Goal: Task Accomplishment & Management: Manage account settings

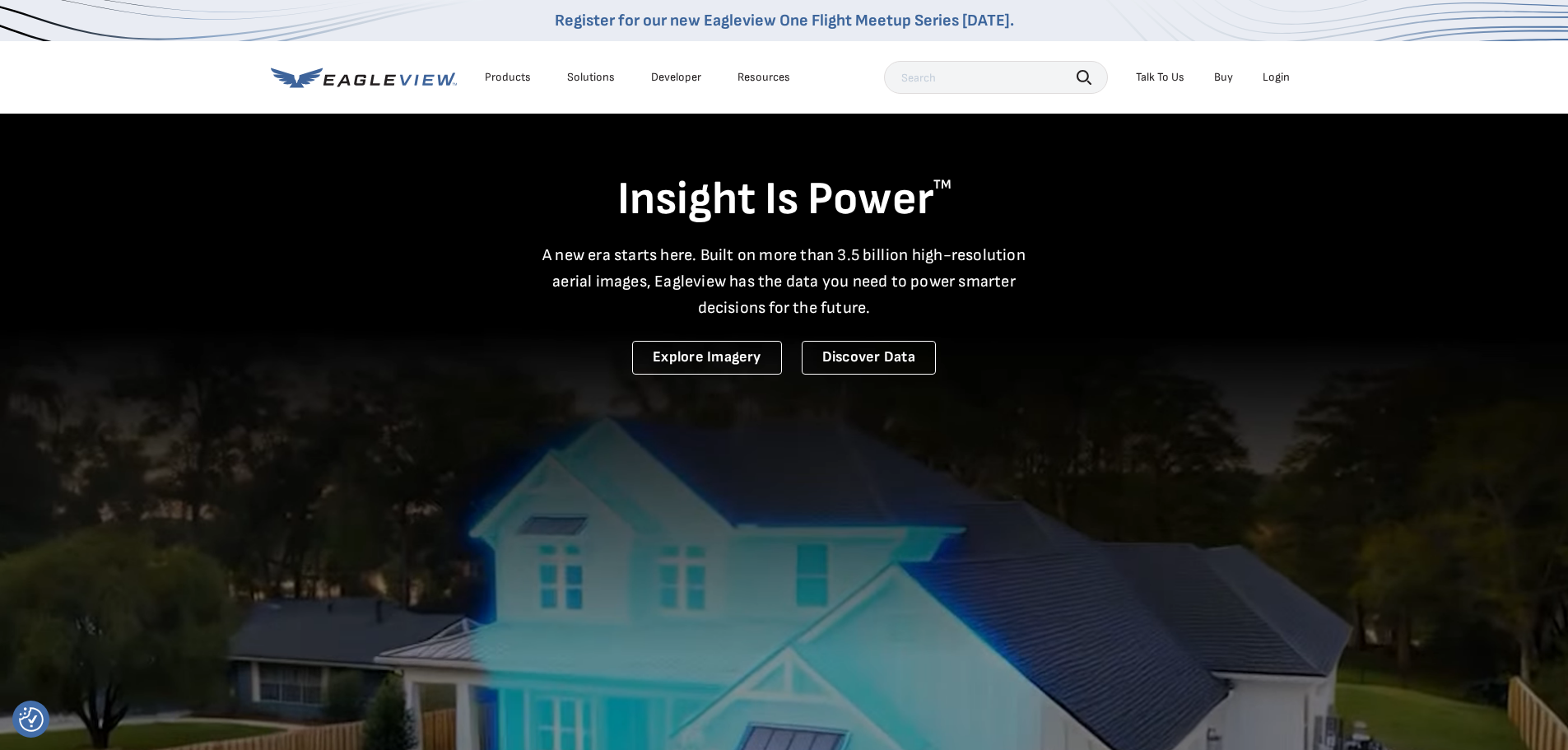
click at [1272, 79] on div "Login" at bounding box center [1276, 77] width 27 height 15
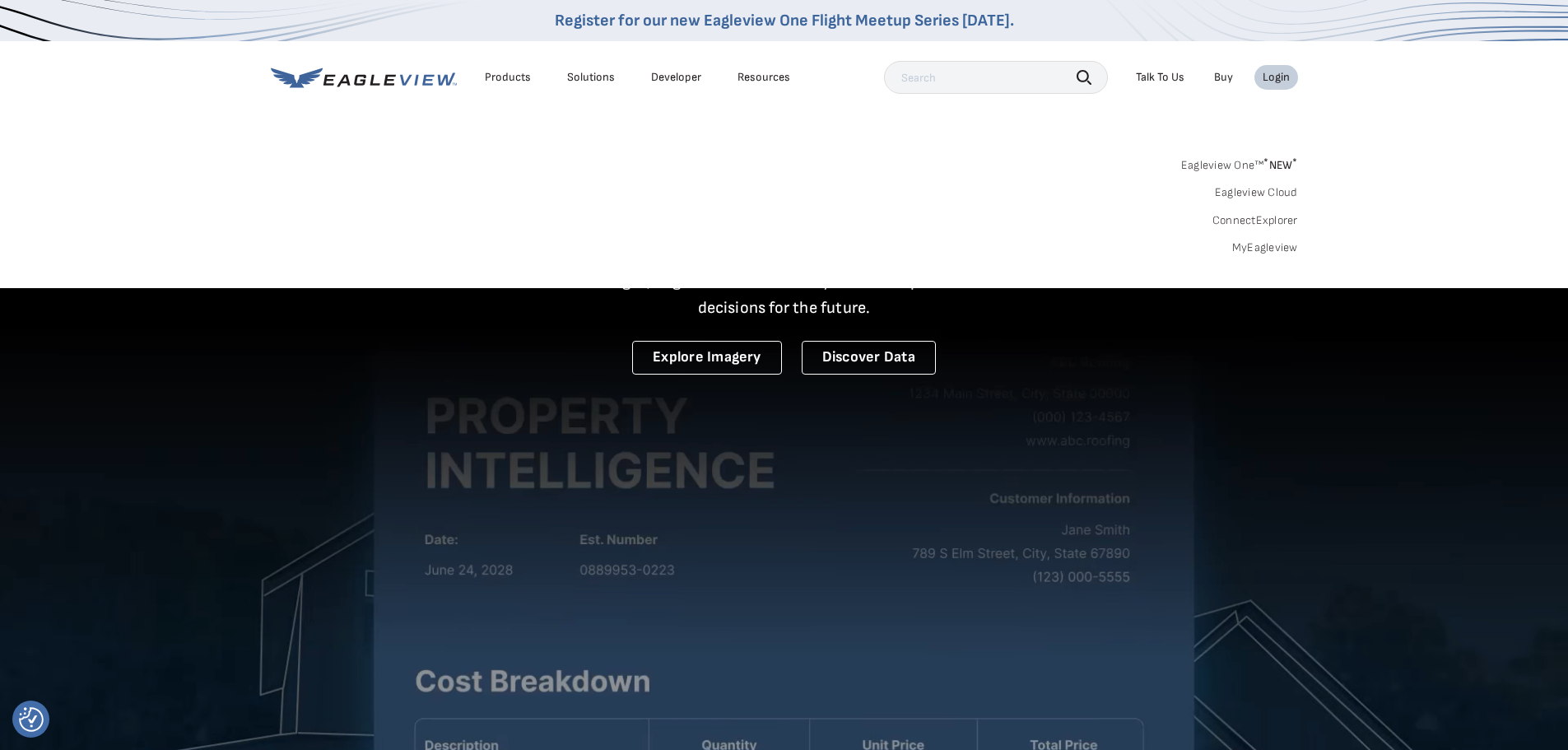
click at [1267, 243] on link "MyEagleview" at bounding box center [1265, 248] width 66 height 15
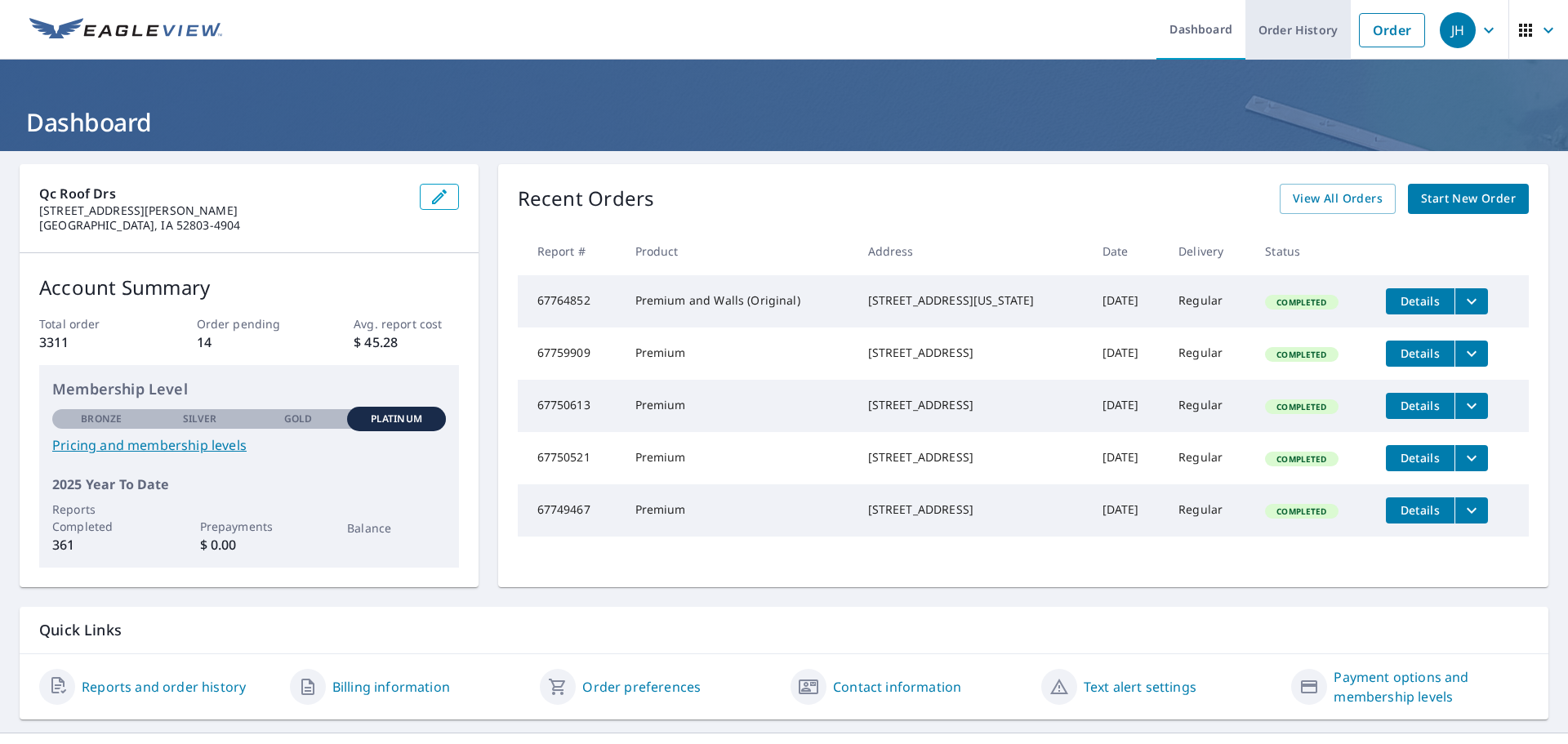
click at [1315, 43] on link "Order History" at bounding box center [1298, 30] width 106 height 59
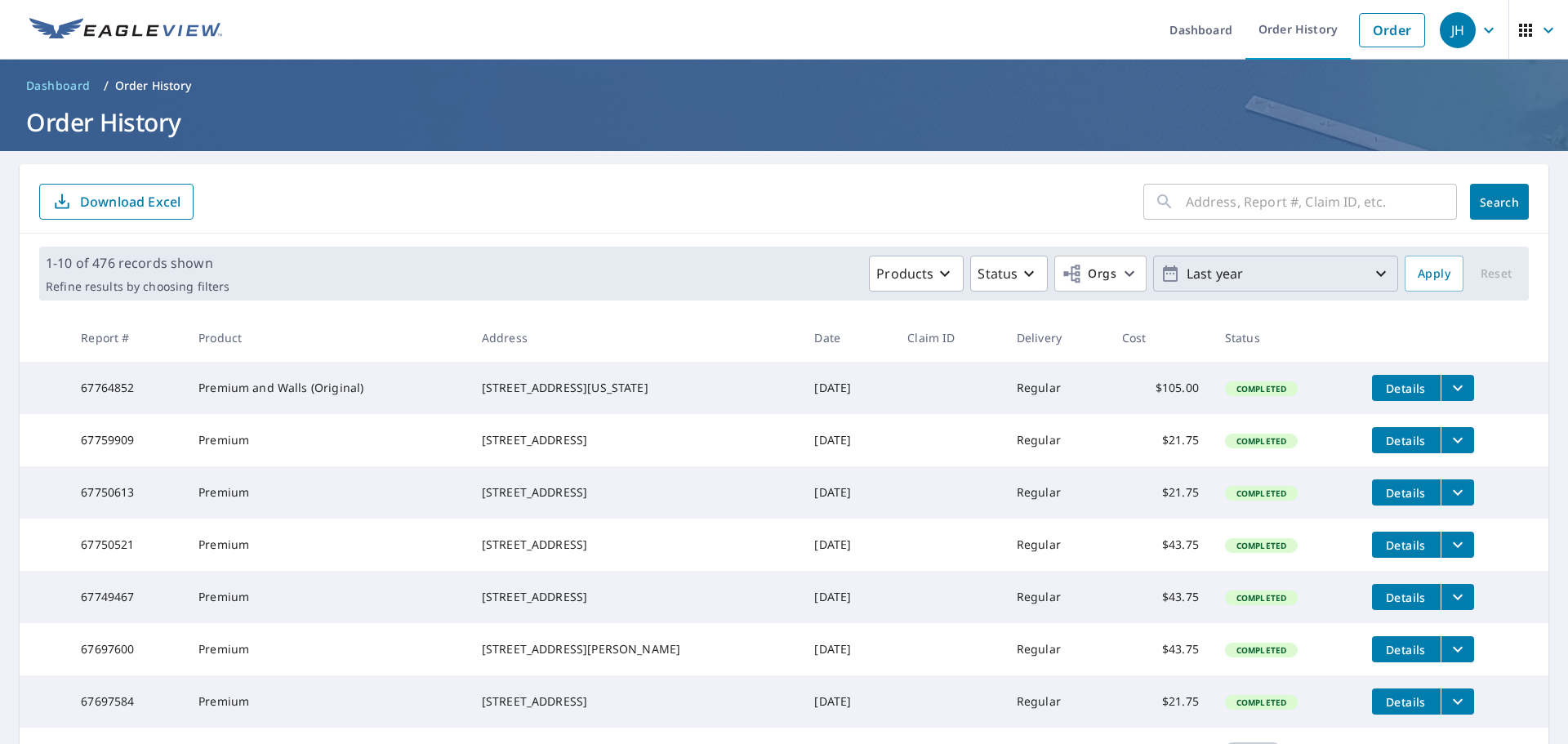
click at [1358, 273] on p "Last year" at bounding box center [1276, 273] width 191 height 29
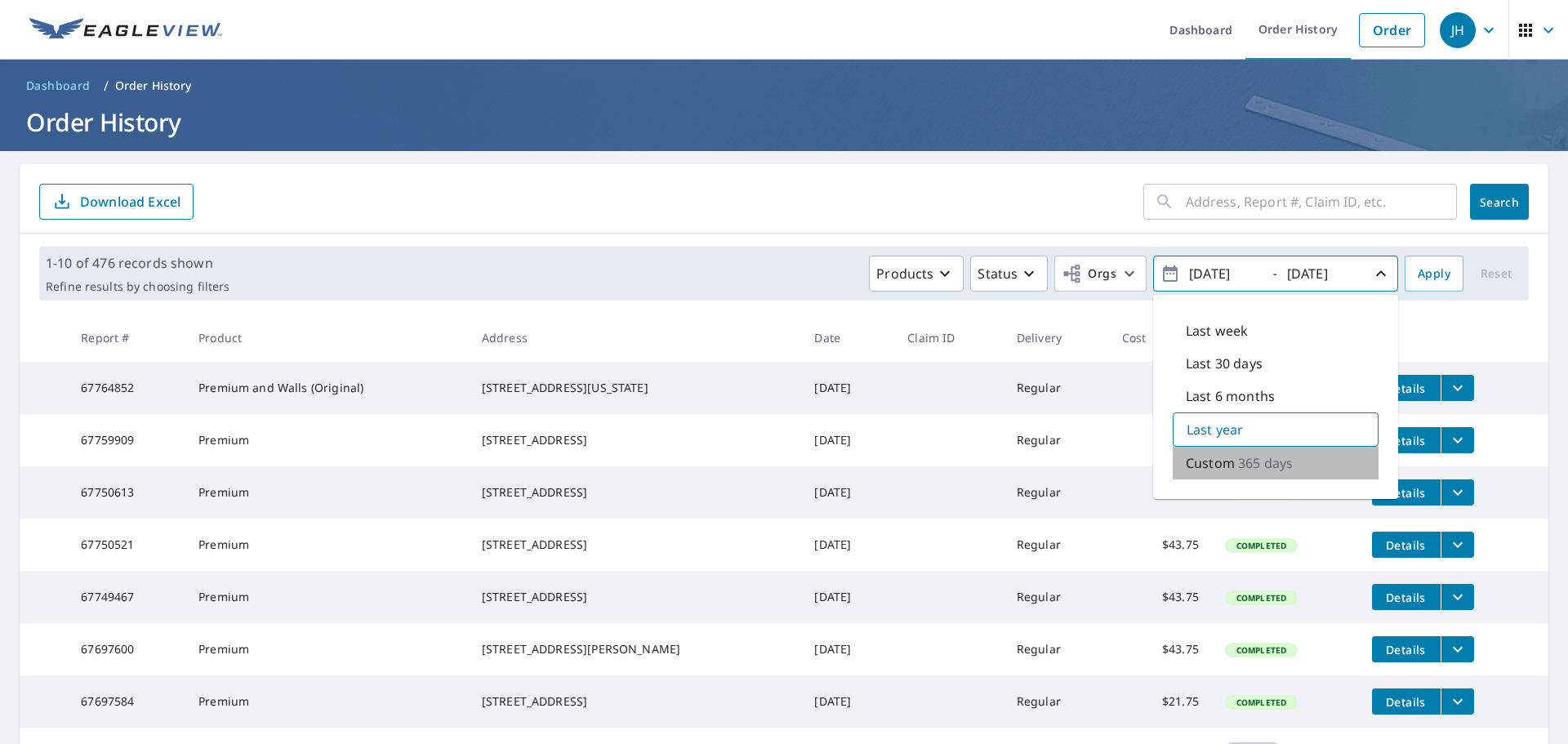
click at [1242, 460] on p "365 days" at bounding box center [1264, 463] width 55 height 19
click at [1260, 433] on div "Last year" at bounding box center [1276, 428] width 205 height 32
click at [1261, 465] on p "365 days" at bounding box center [1264, 463] width 55 height 19
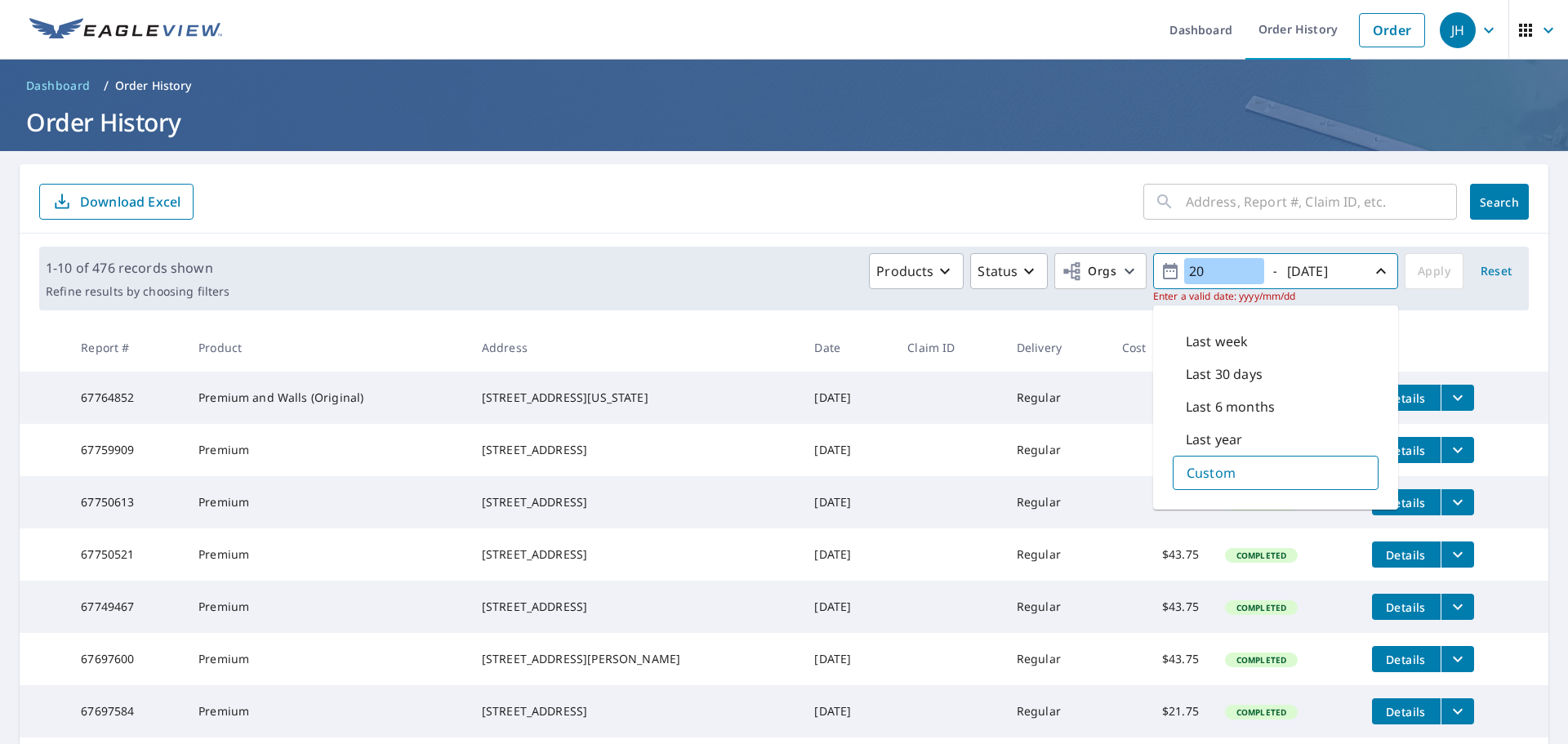
type input "2"
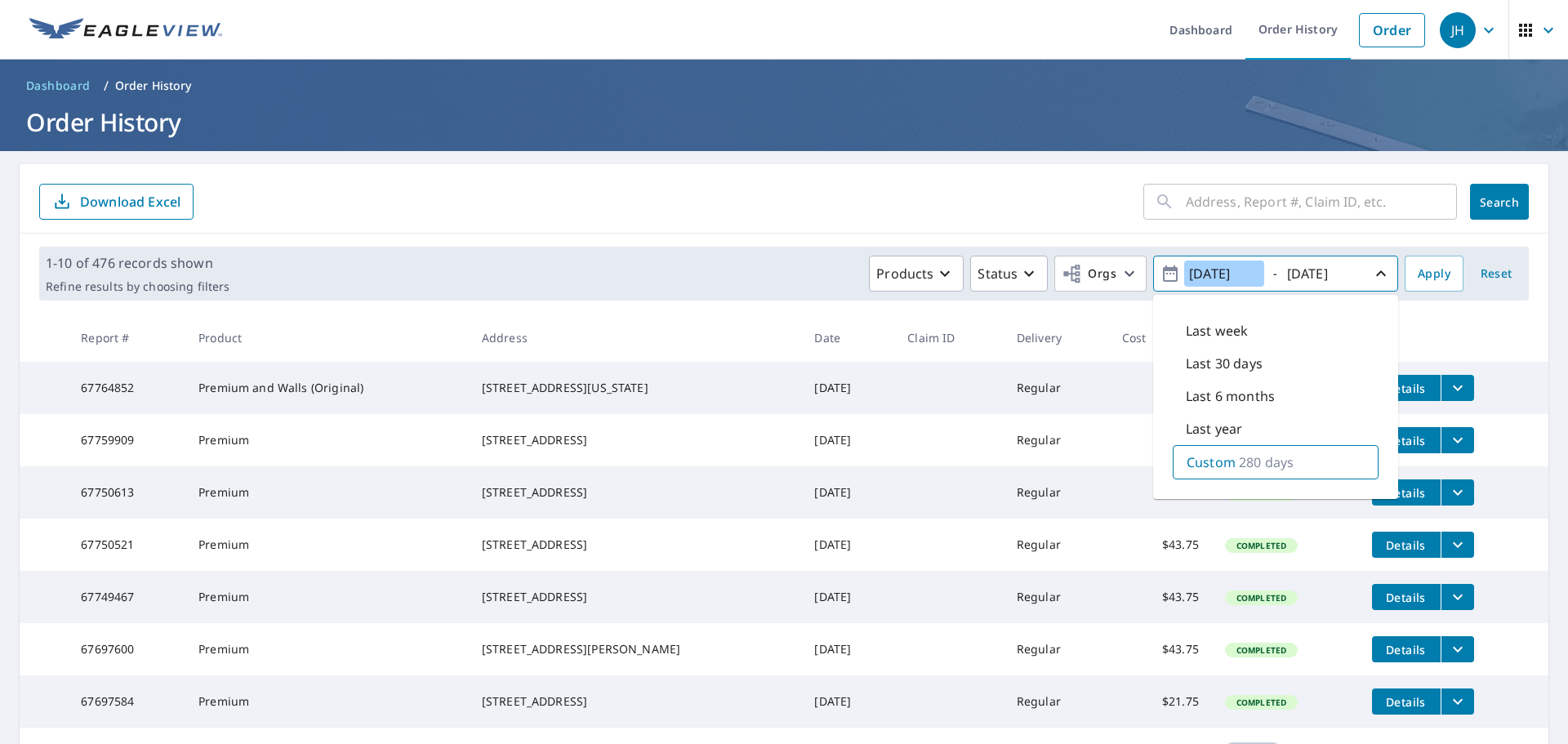
type input "2025/01/01"
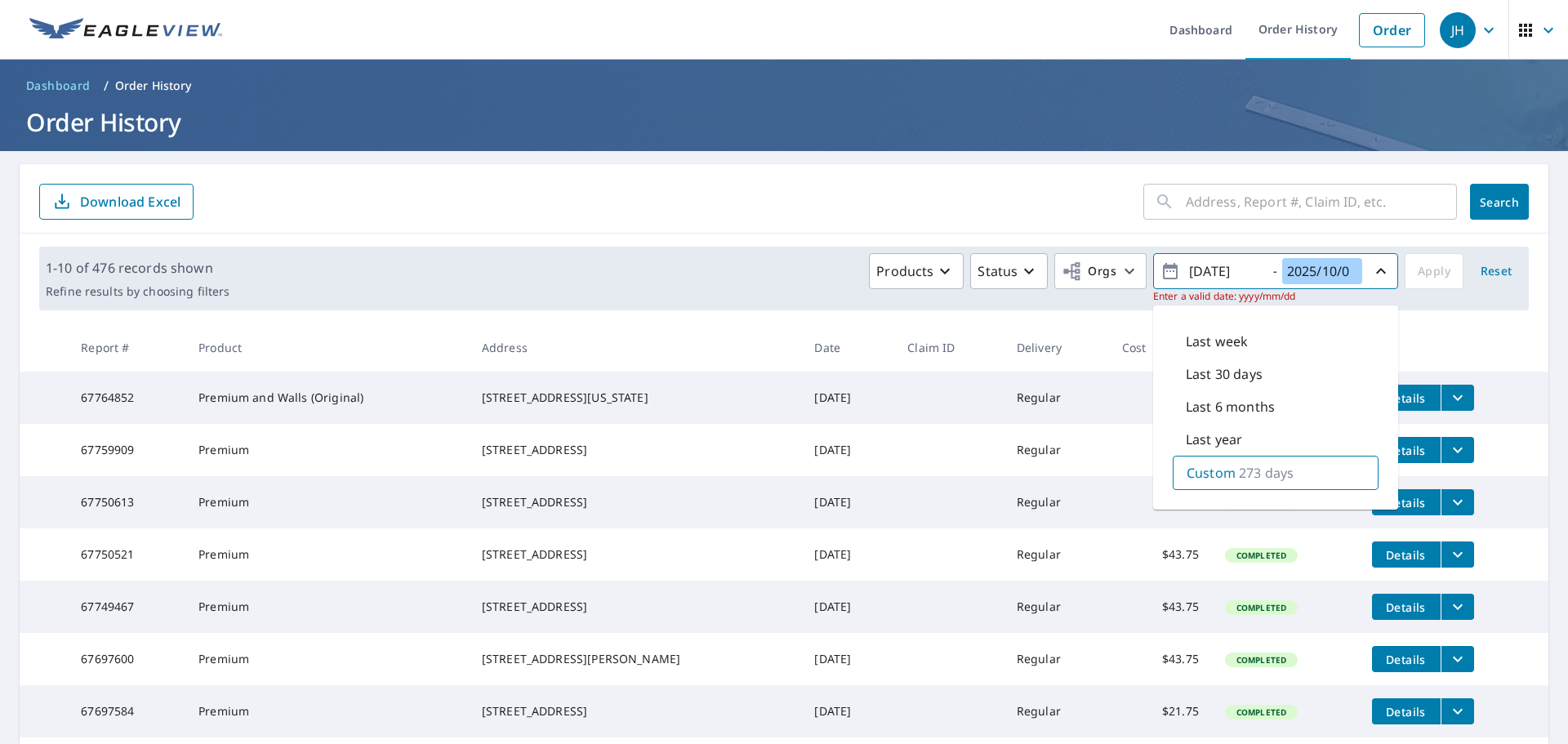
type input "2025/10/08"
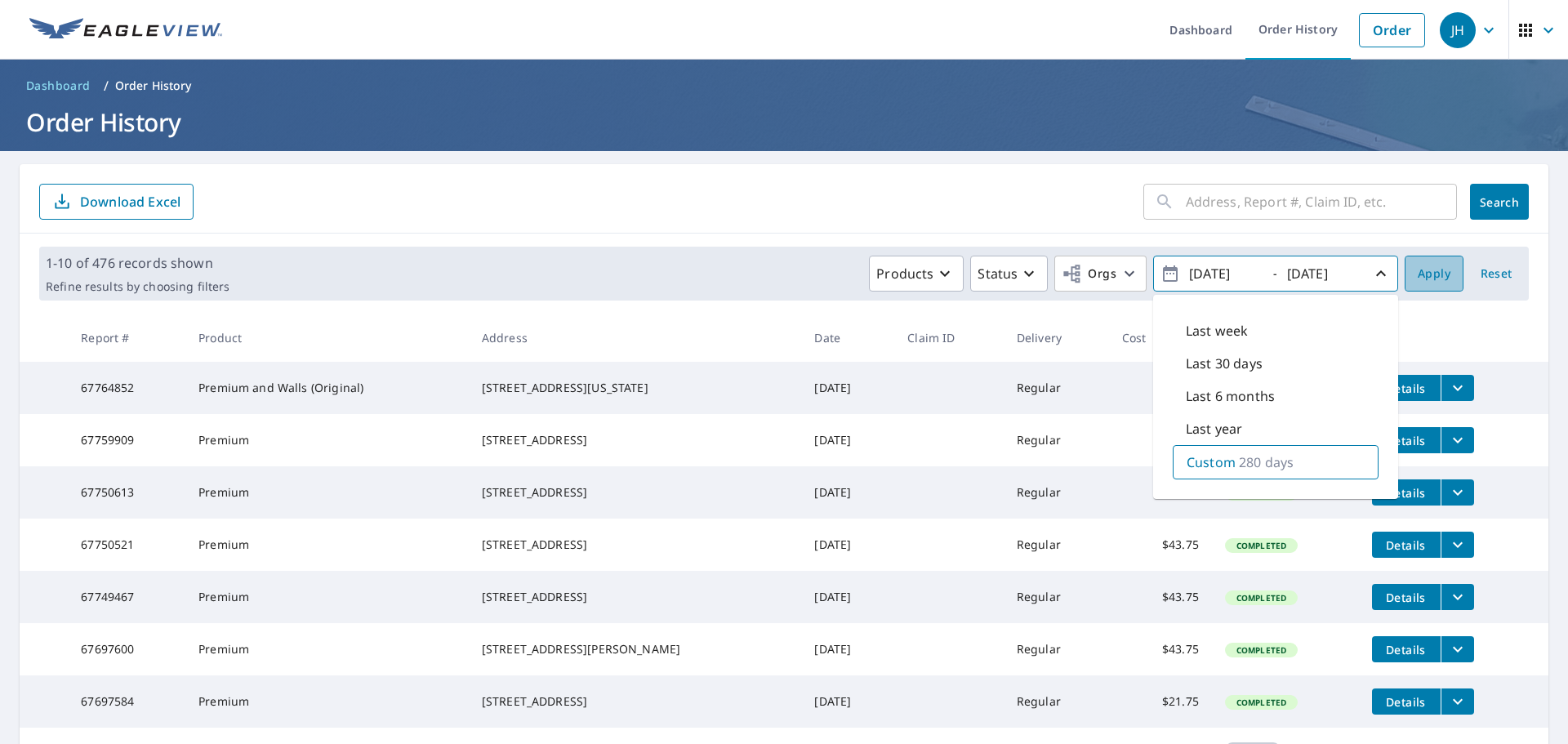
click at [1437, 273] on span "Apply" at bounding box center [1433, 274] width 32 height 20
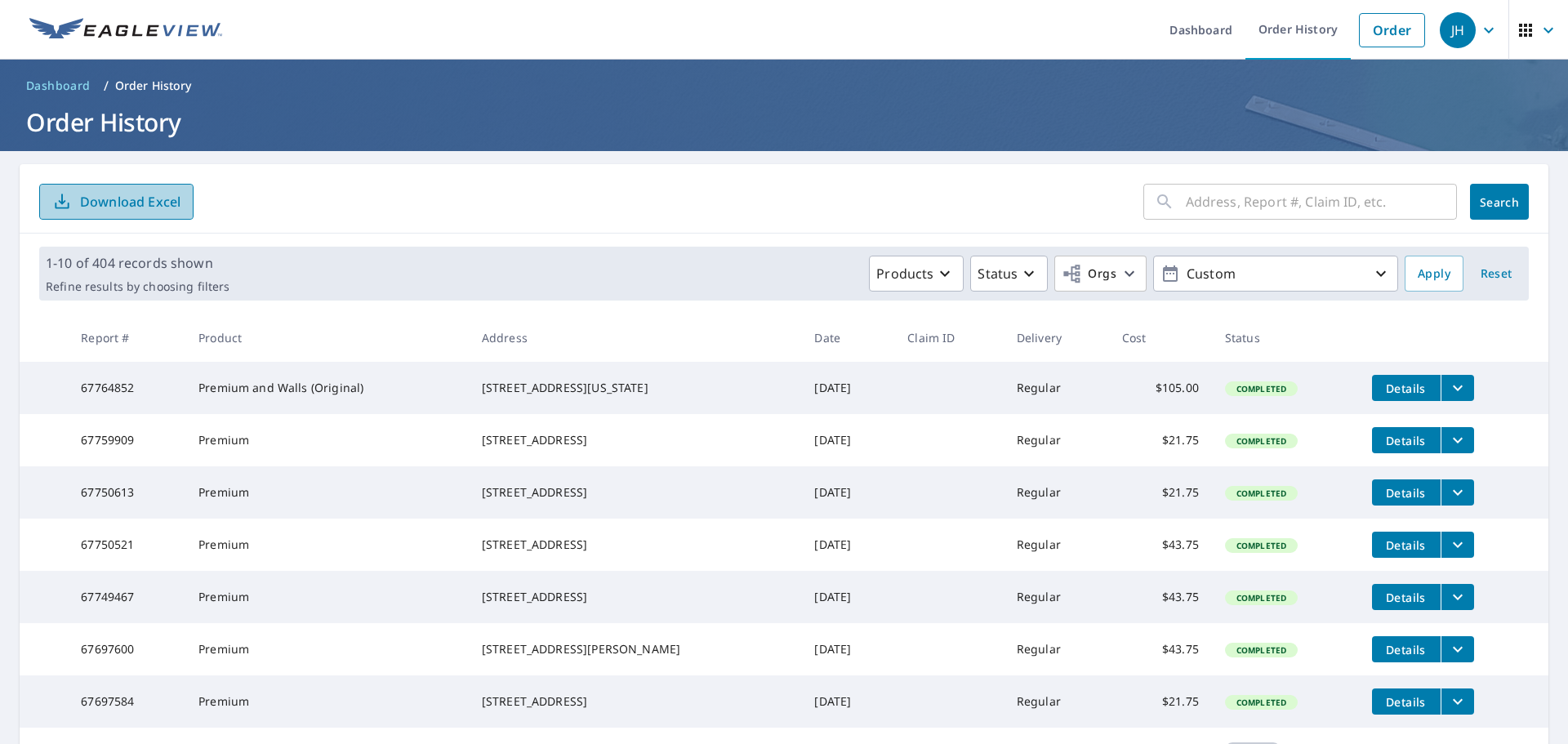
click at [161, 210] on p "Download Excel" at bounding box center [130, 201] width 100 height 18
